Goal: Browse casually

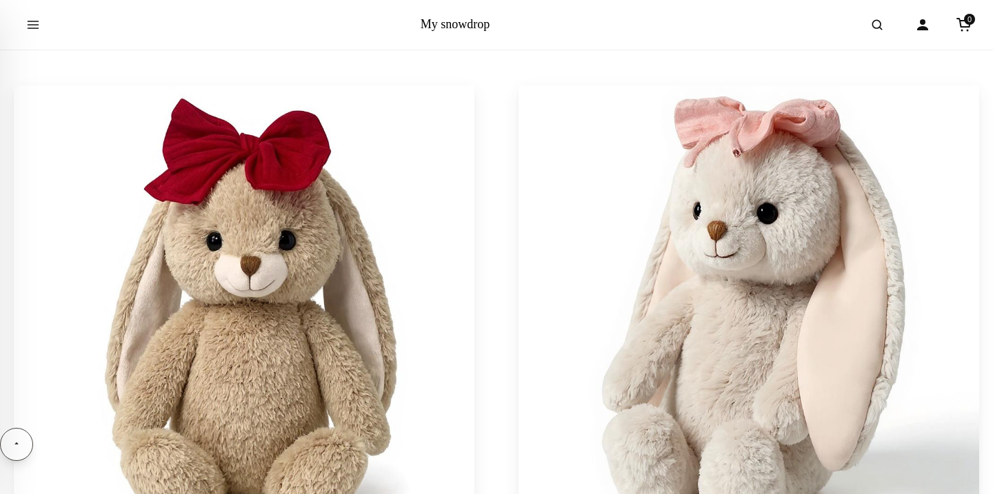
click at [670, 230] on img at bounding box center [748, 315] width 483 height 483
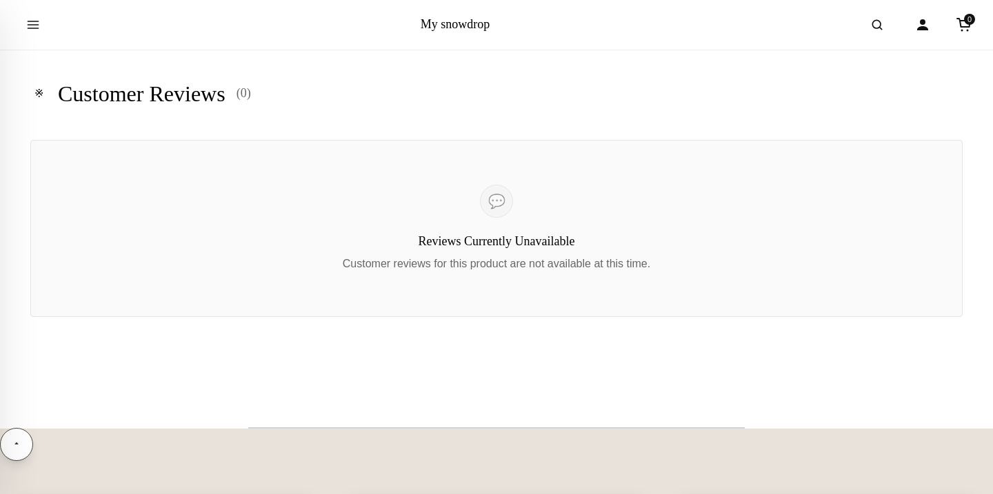
scroll to position [1191, 0]
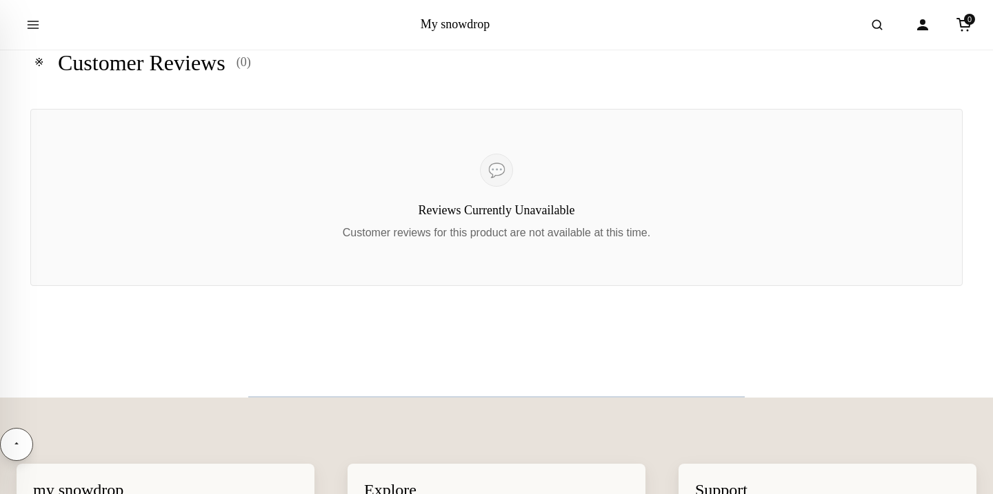
click at [711, 139] on div "Reviews Currently Unavailable Customer reviews for this product are not availab…" at bounding box center [496, 197] width 932 height 177
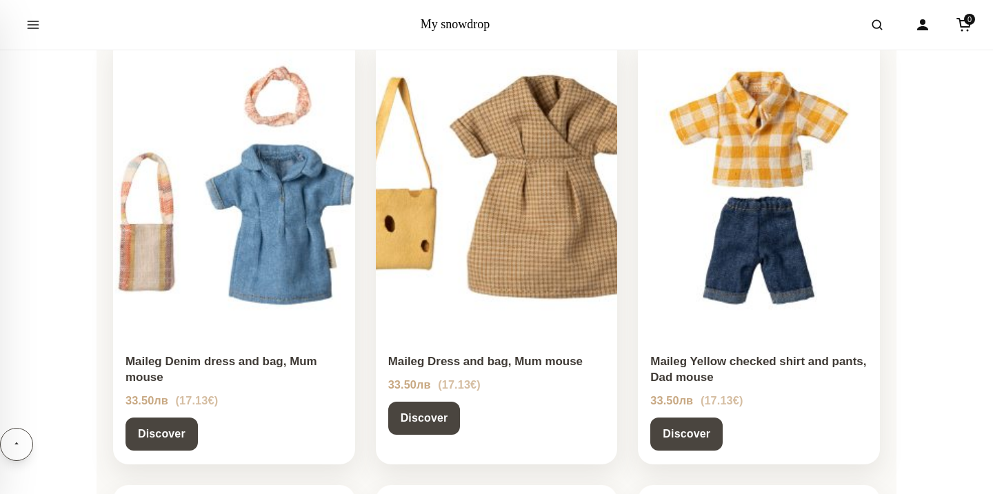
scroll to position [745, 0]
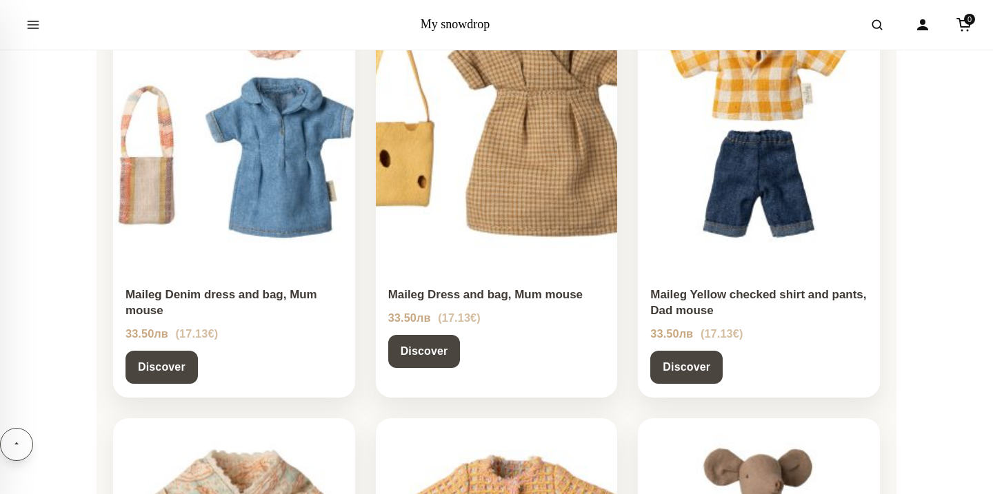
click at [558, 197] on img at bounding box center [496, 120] width 252 height 316
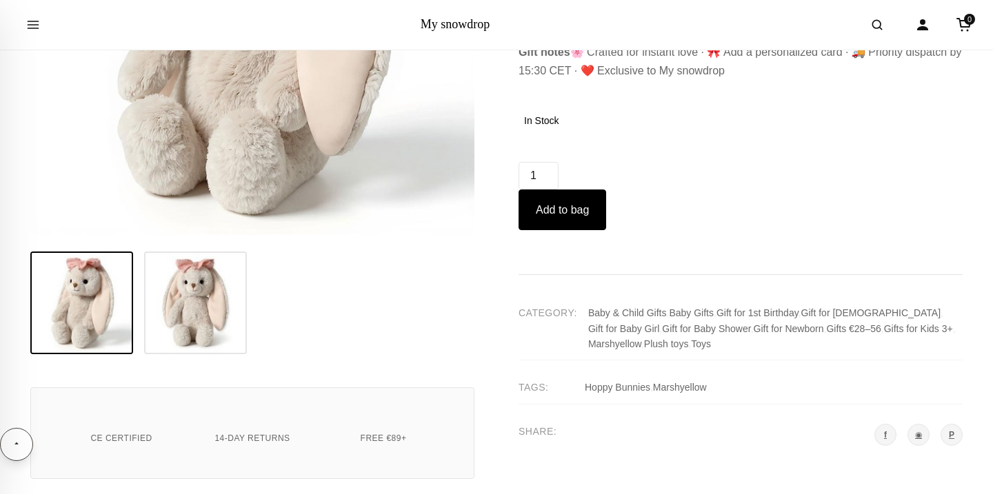
scroll to position [942, 0]
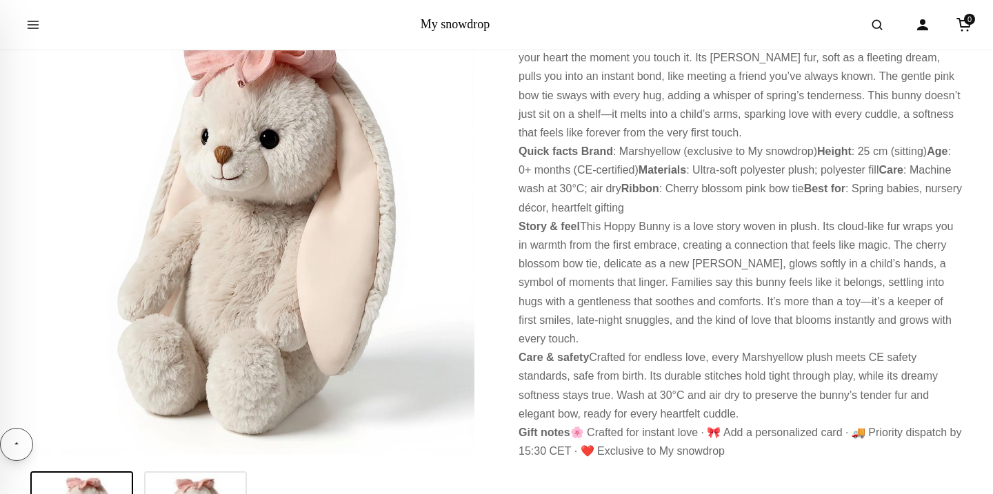
scroll to position [239, 0]
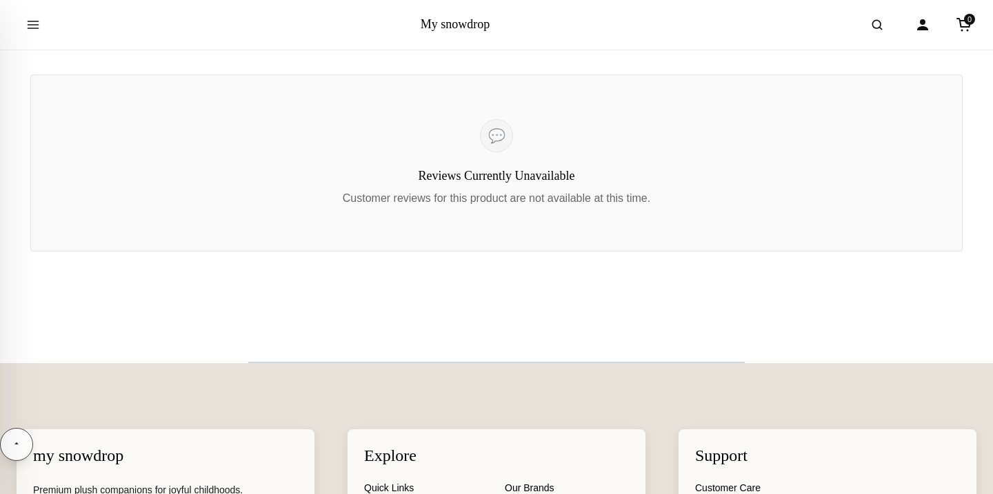
scroll to position [1216, 0]
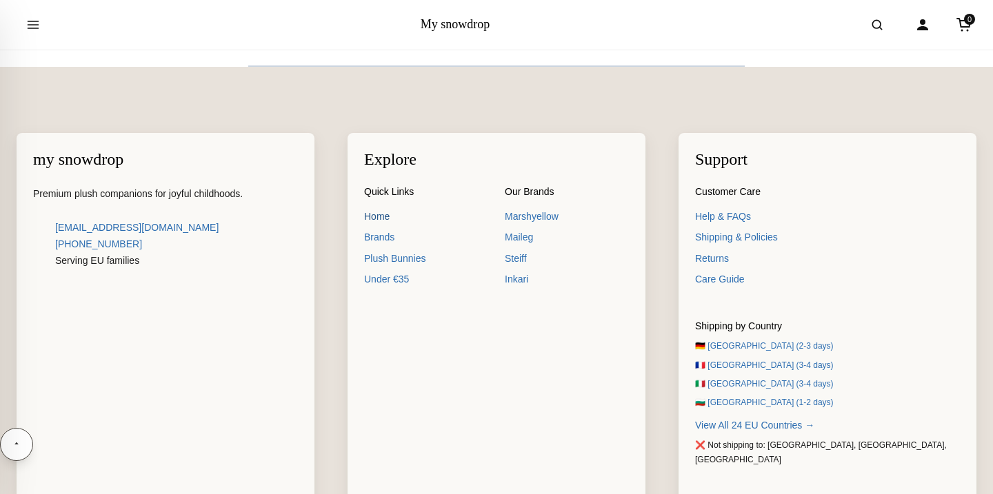
click at [370, 219] on link "Home" at bounding box center [426, 216] width 124 height 15
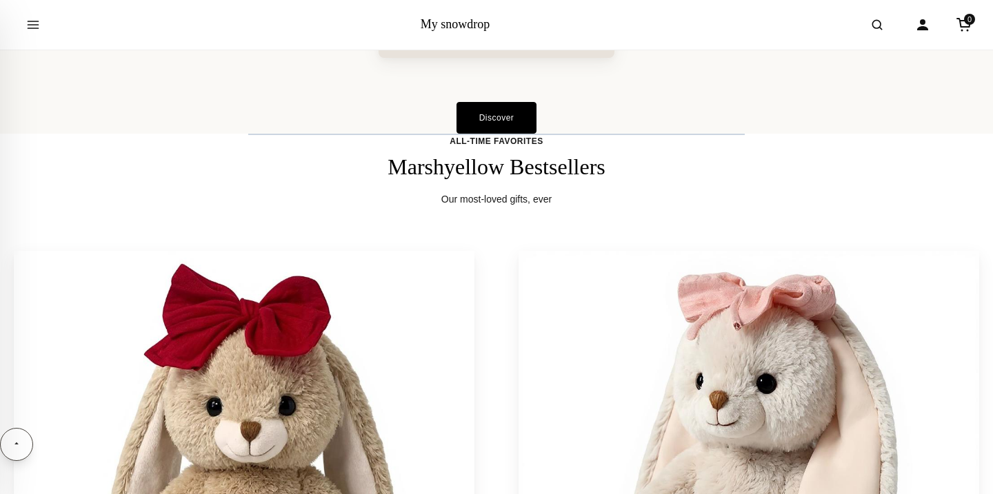
scroll to position [1321, 0]
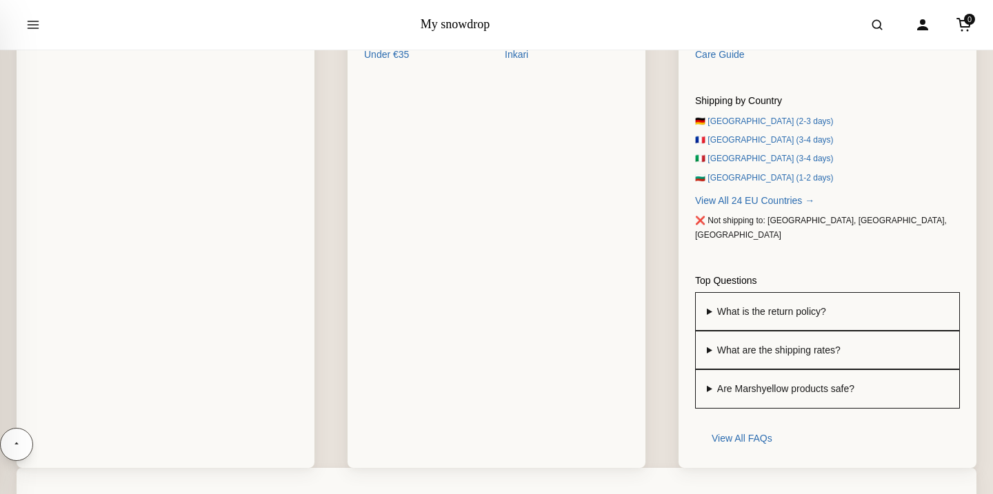
scroll to position [1630, 0]
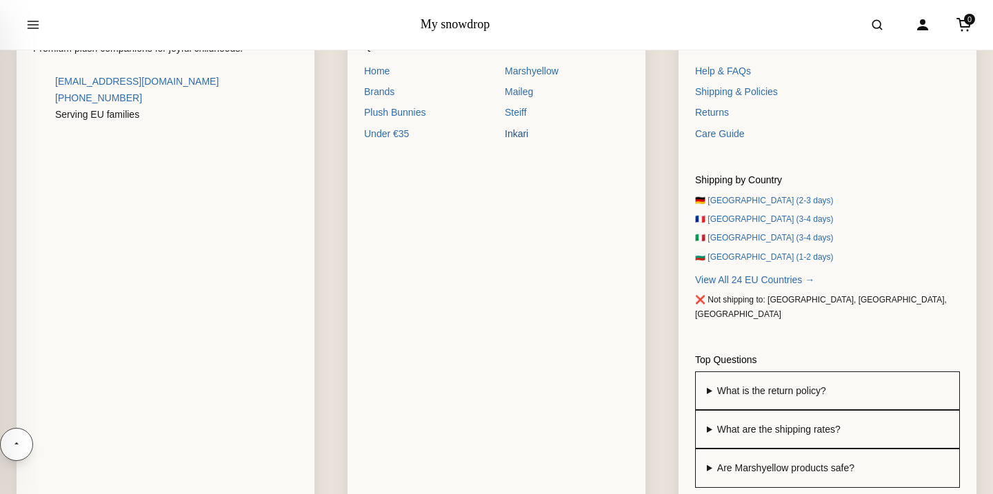
click at [534, 134] on link "Inkari" at bounding box center [567, 133] width 124 height 15
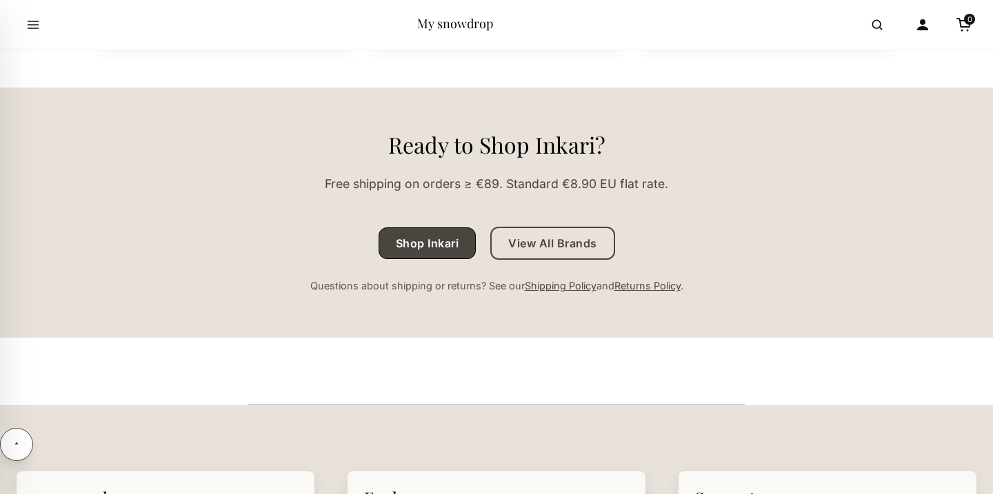
scroll to position [1402, 0]
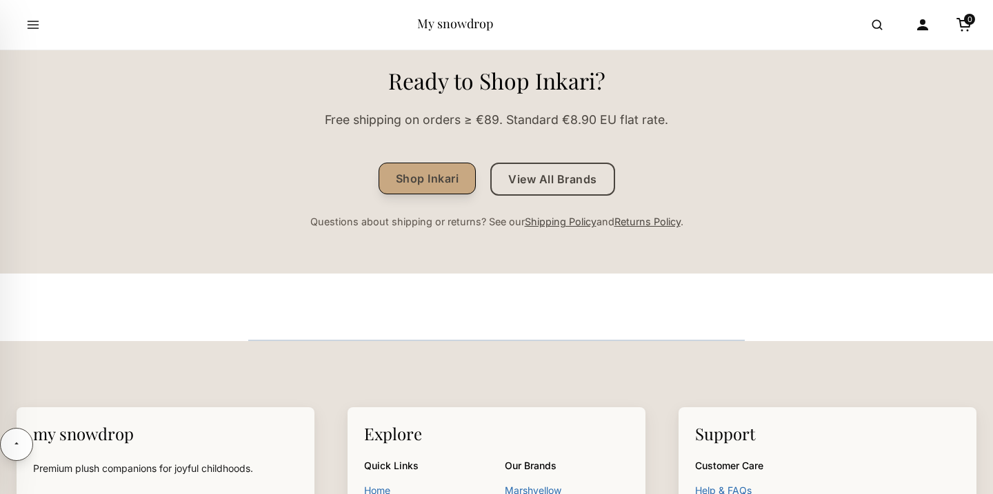
click at [448, 174] on link "Shop Inkari" at bounding box center [427, 179] width 98 height 32
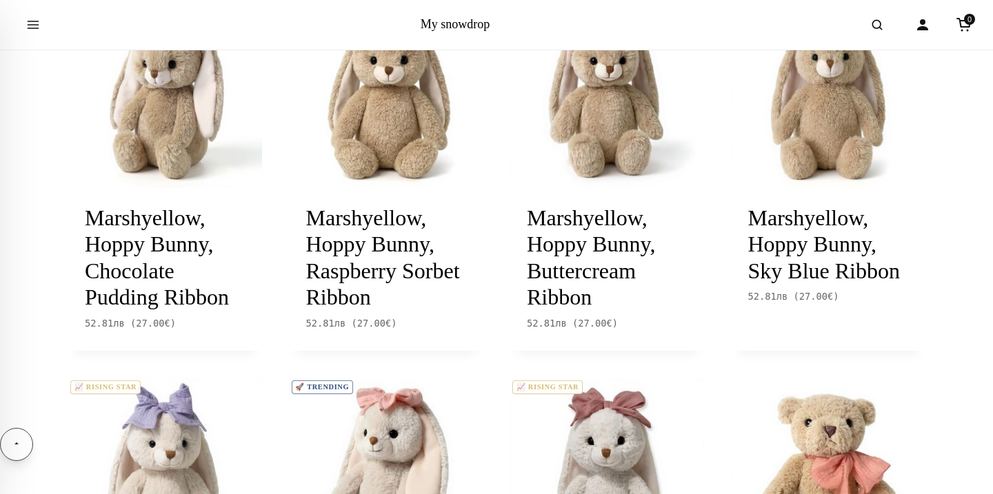
scroll to position [501, 0]
